Goal: Browse casually

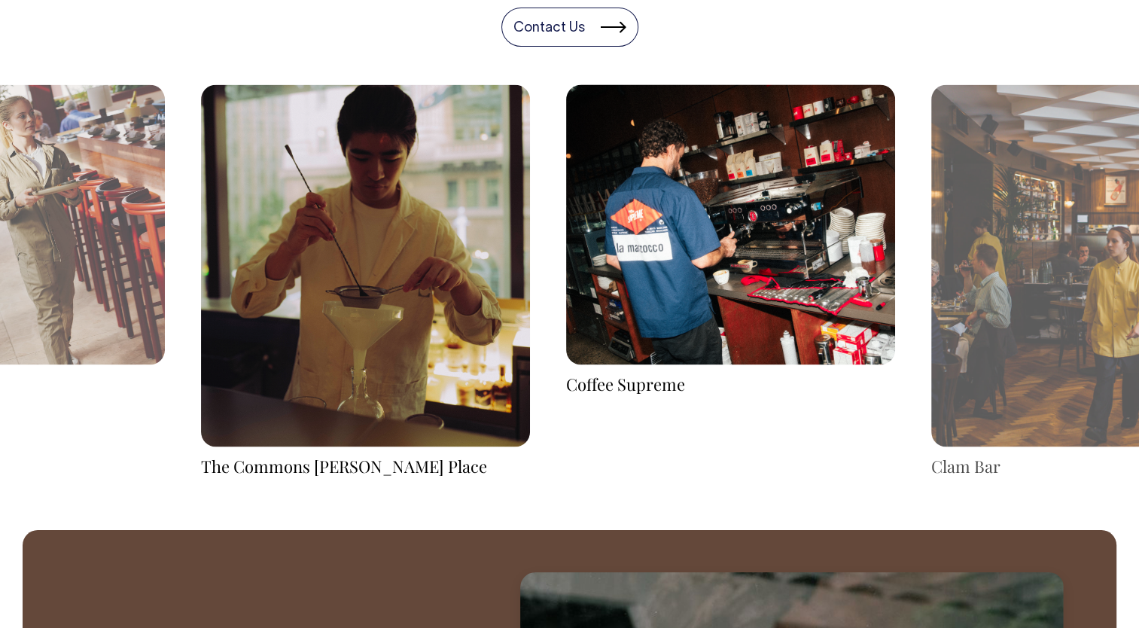
scroll to position [2484, 0]
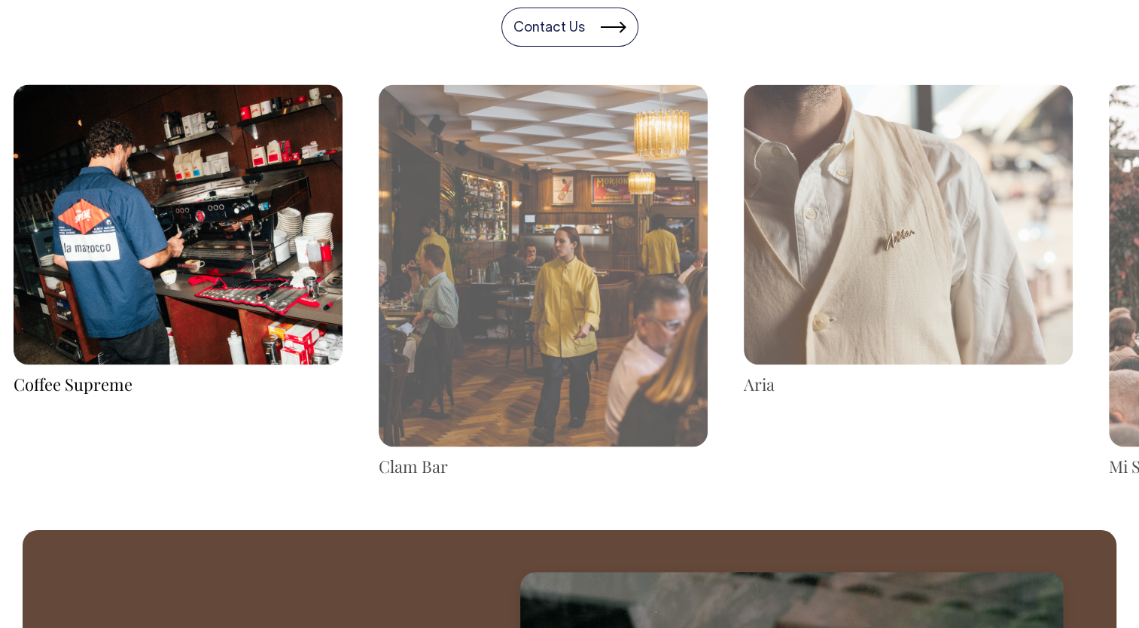
drag, startPoint x: 857, startPoint y: 263, endPoint x: 299, endPoint y: 236, distance: 559.1
click at [379, 236] on img at bounding box center [543, 265] width 329 height 362
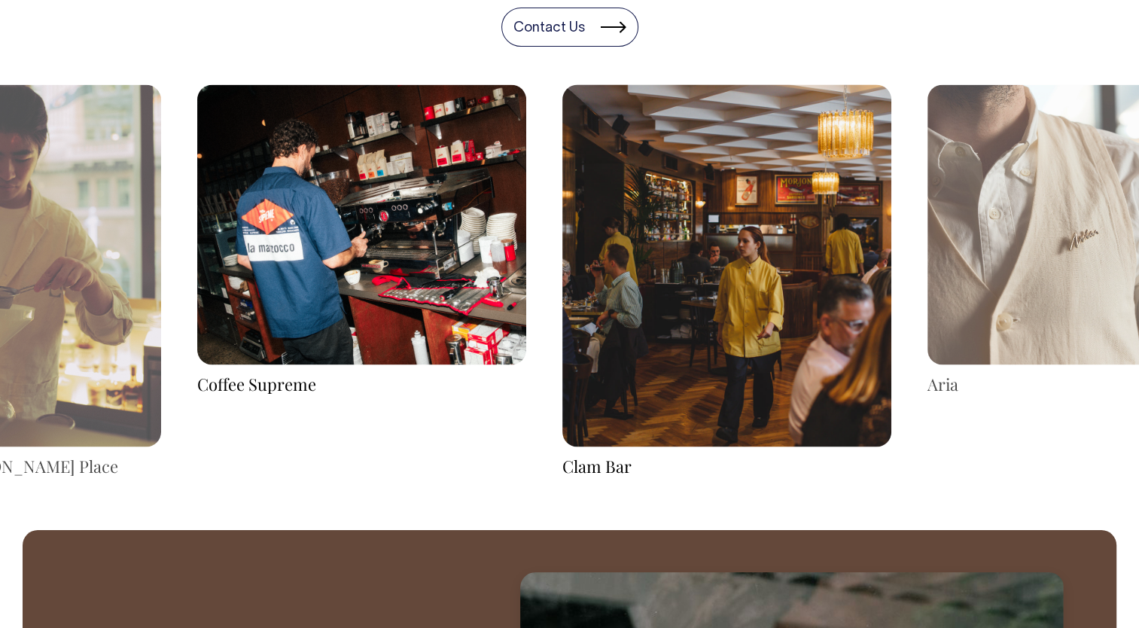
drag, startPoint x: 996, startPoint y: 230, endPoint x: 634, endPoint y: 196, distance: 363.5
click at [927, 212] on img at bounding box center [1091, 223] width 329 height 279
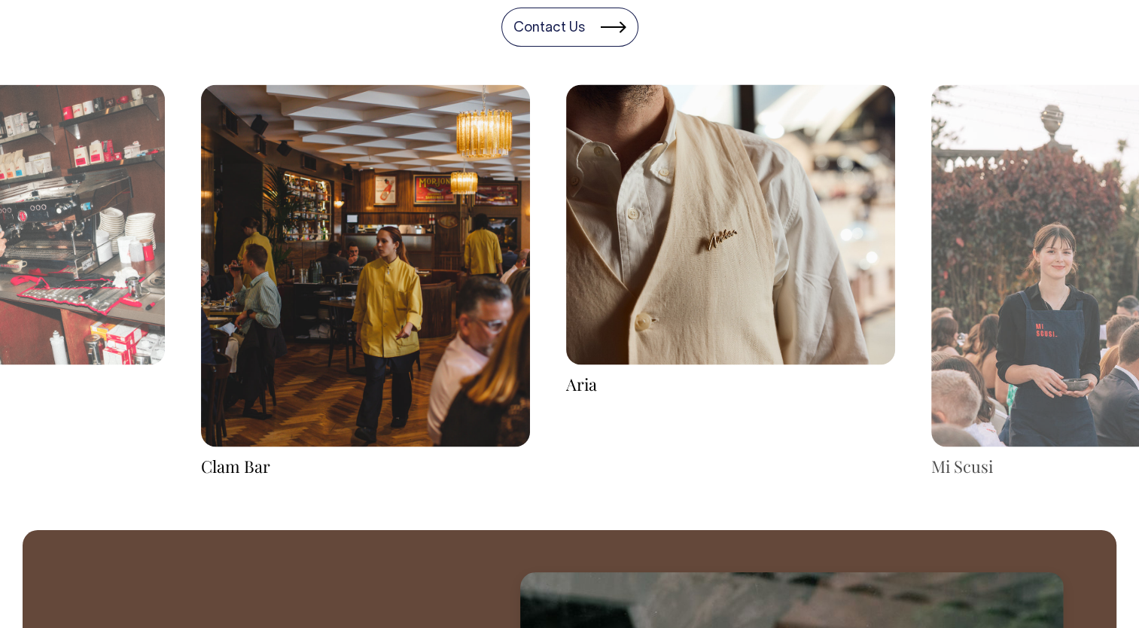
drag, startPoint x: 1039, startPoint y: 221, endPoint x: 611, endPoint y: 181, distance: 429.3
click at [931, 187] on img at bounding box center [1095, 265] width 329 height 362
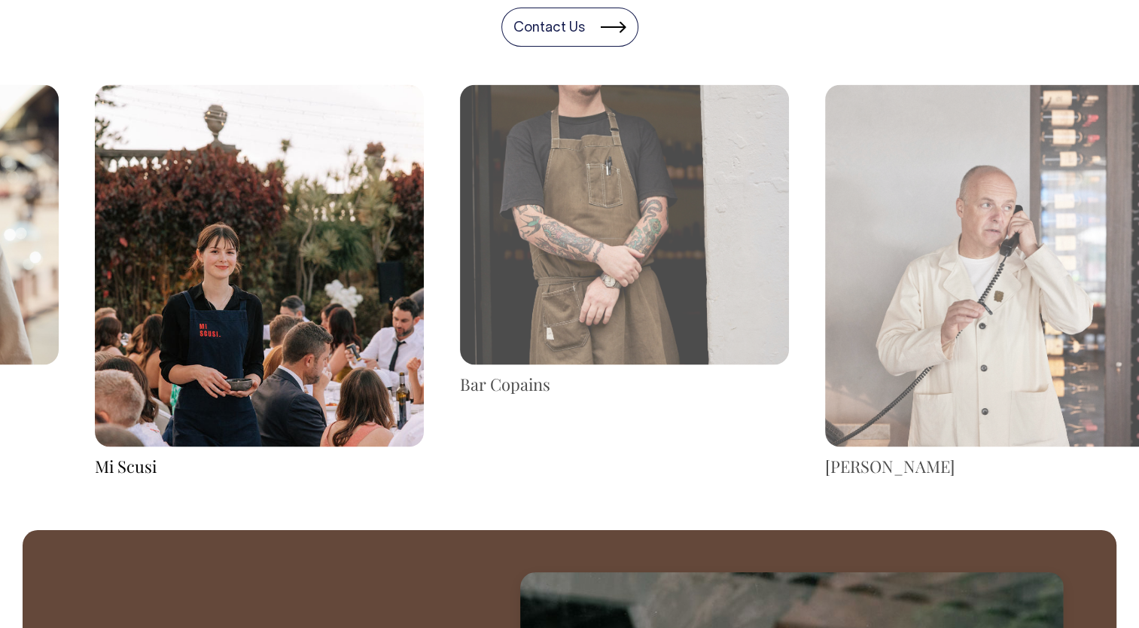
drag, startPoint x: 1030, startPoint y: 227, endPoint x: 362, endPoint y: 228, distance: 668.3
click at [460, 228] on img at bounding box center [624, 223] width 329 height 279
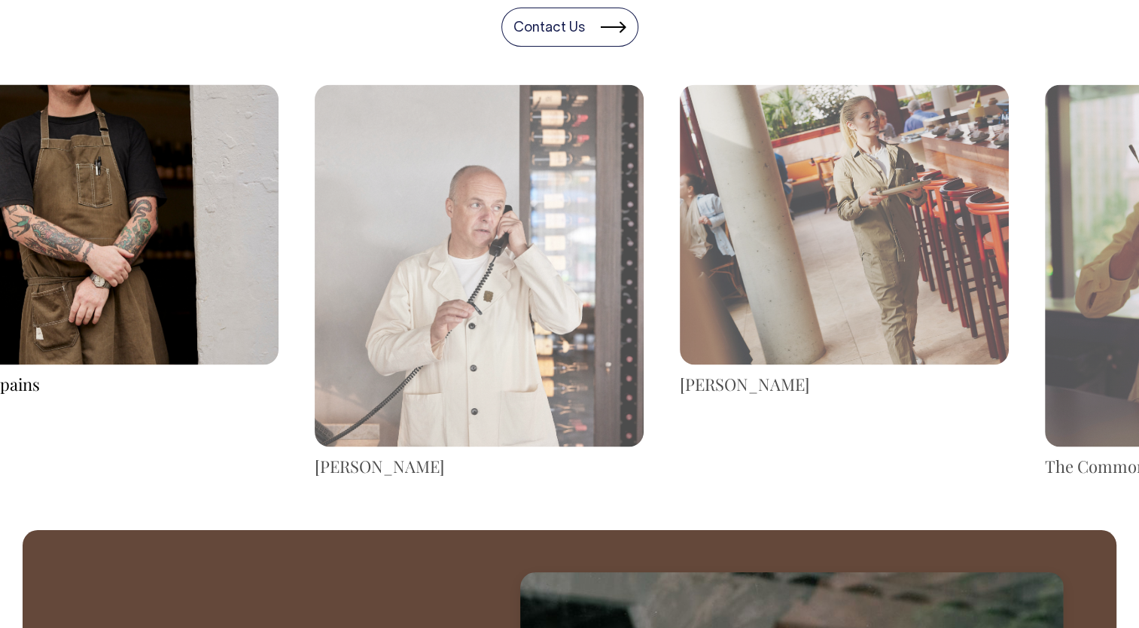
drag, startPoint x: 1018, startPoint y: 288, endPoint x: 401, endPoint y: 219, distance: 620.3
click at [401, 219] on img at bounding box center [479, 265] width 329 height 362
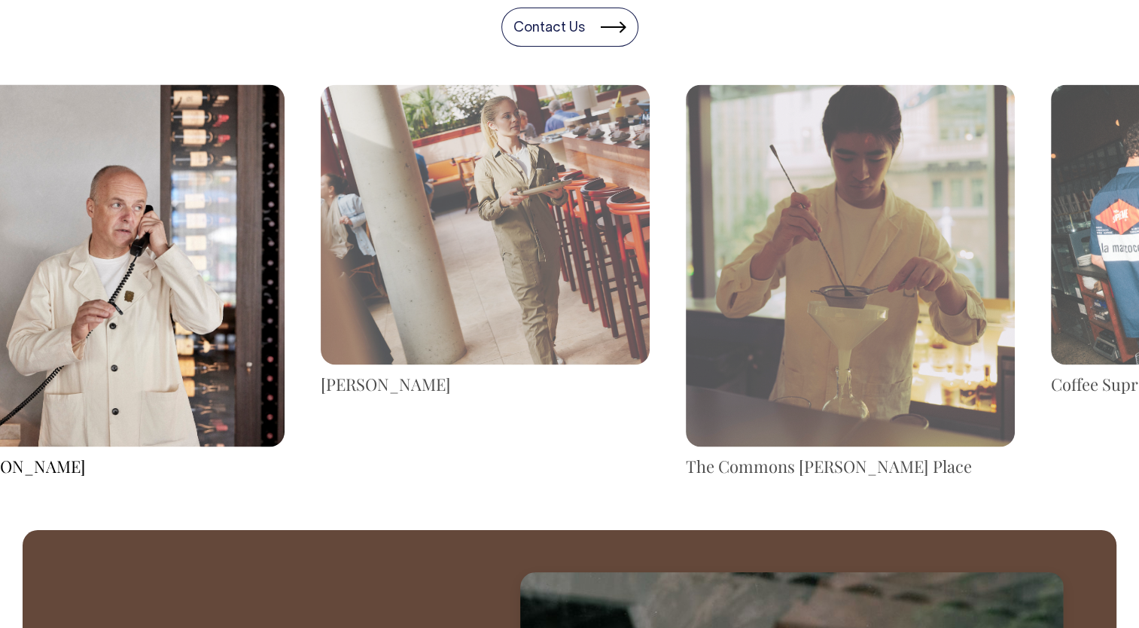
drag, startPoint x: 1085, startPoint y: 232, endPoint x: 476, endPoint y: 224, distance: 608.9
click at [476, 224] on img at bounding box center [485, 223] width 329 height 279
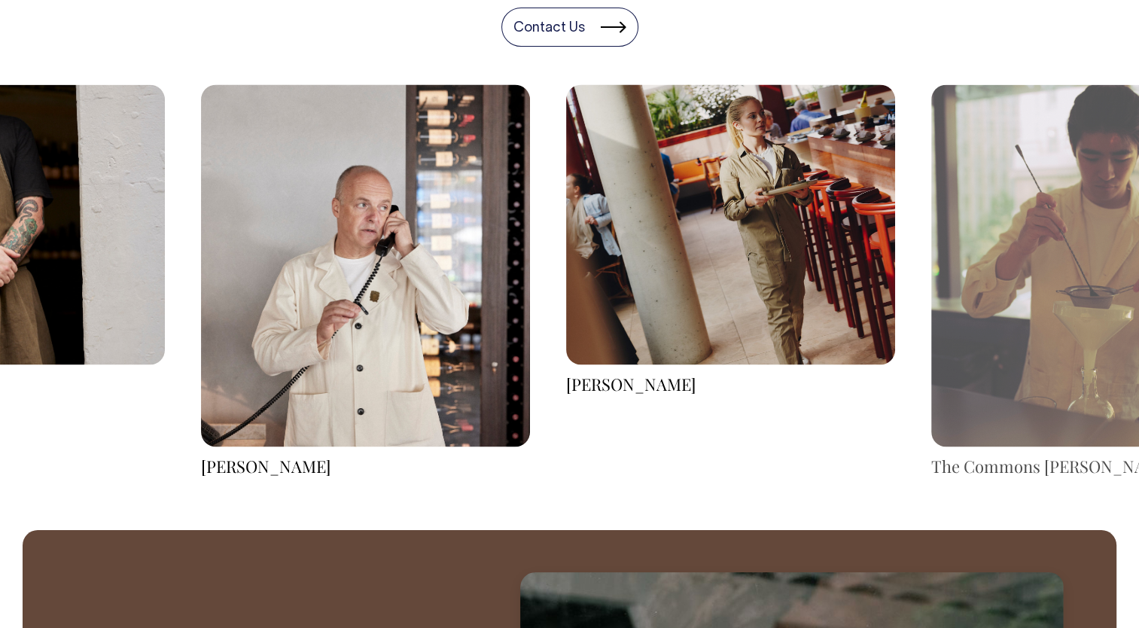
drag, startPoint x: 623, startPoint y: 200, endPoint x: 528, endPoint y: 197, distance: 94.9
click at [528, 197] on div "Bar Copains [DATE][PERSON_NAME]" at bounding box center [365, 280] width 6935 height 392
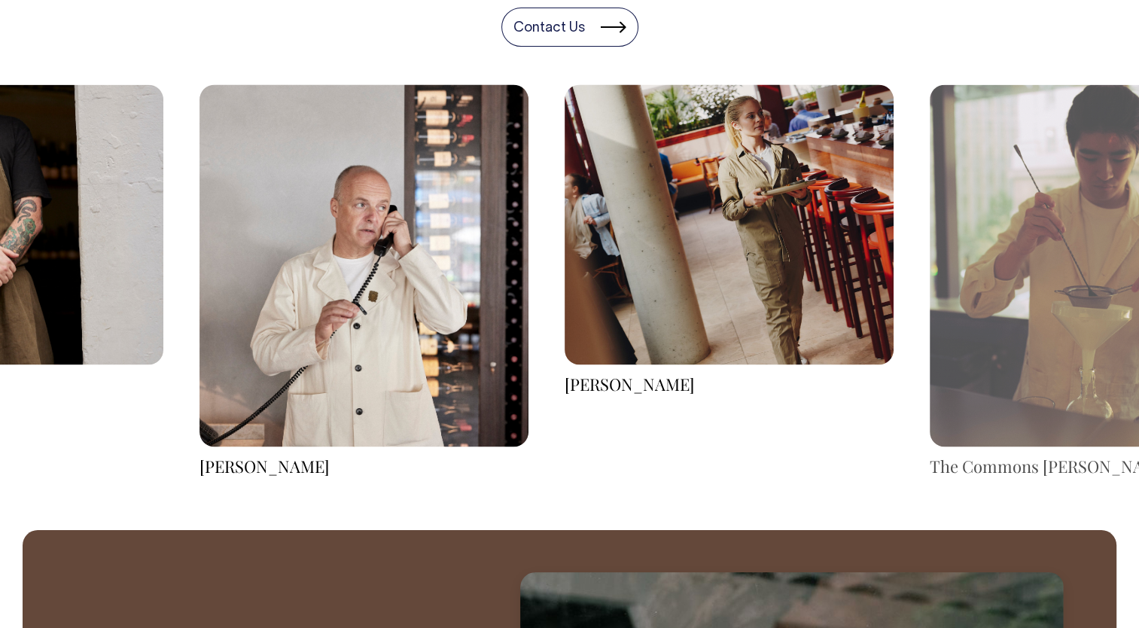
drag, startPoint x: 1027, startPoint y: 257, endPoint x: 480, endPoint y: 173, distance: 552.9
click at [480, 173] on div "Bar Copains [DATE][PERSON_NAME]" at bounding box center [363, 280] width 6935 height 392
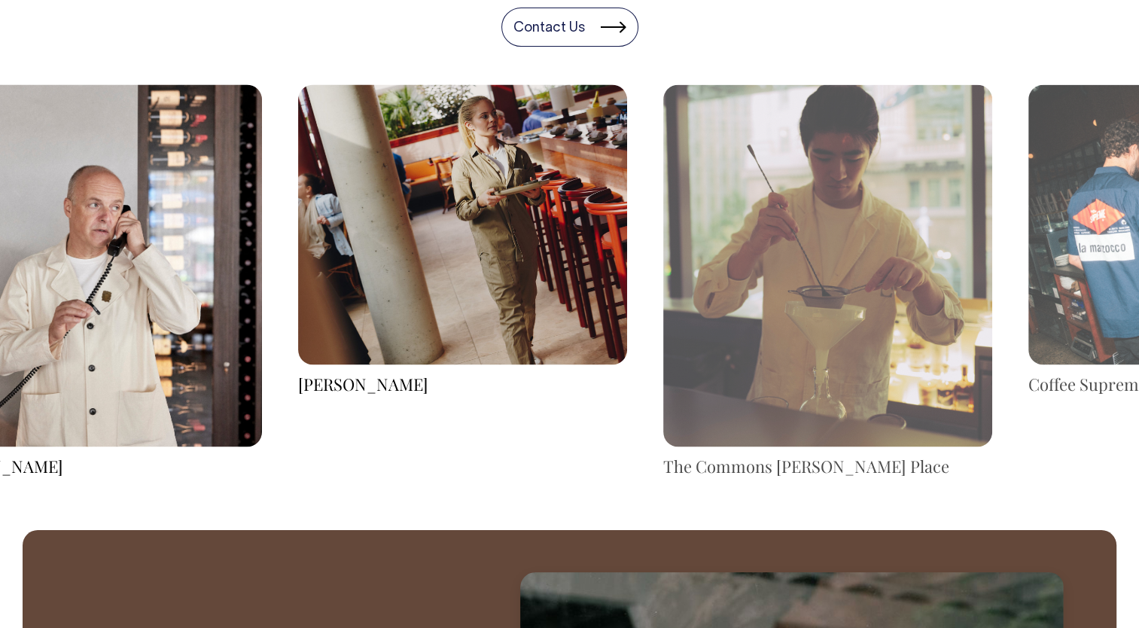
drag, startPoint x: 897, startPoint y: 227, endPoint x: 610, endPoint y: 197, distance: 288.3
click at [620, 200] on div "[PERSON_NAME]" at bounding box center [462, 239] width 365 height 310
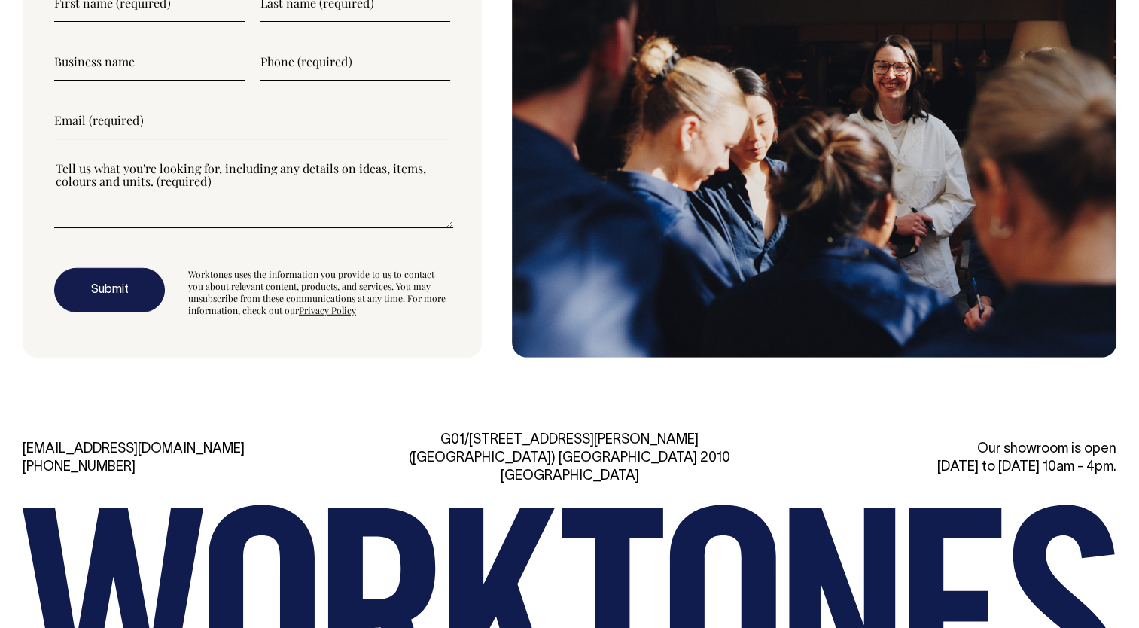
scroll to position [4197, 0]
